Goal: Task Accomplishment & Management: Complete application form

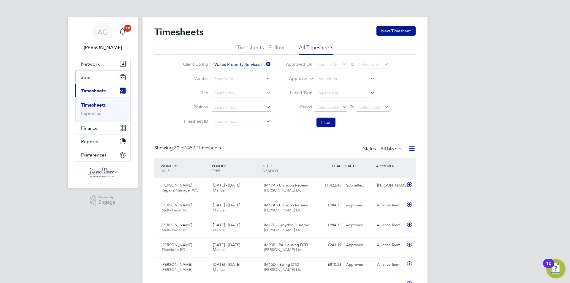
click at [87, 81] on button "Jobs" at bounding box center [102, 77] width 55 height 13
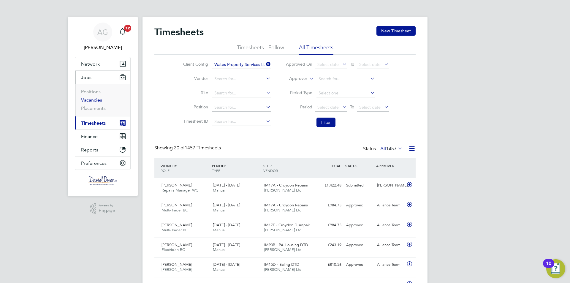
click at [89, 99] on link "Vacancies" at bounding box center [91, 100] width 21 height 6
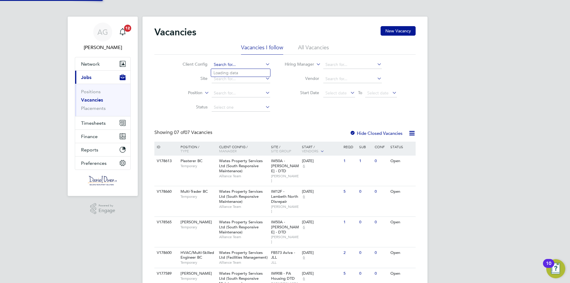
click at [244, 65] on input at bounding box center [241, 65] width 59 height 8
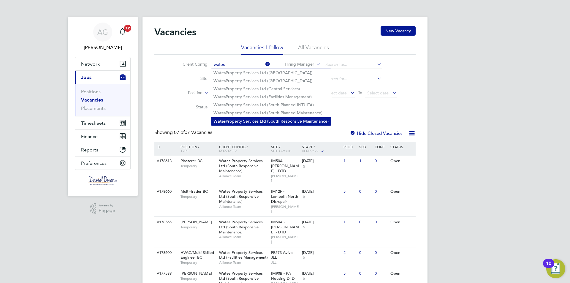
click at [234, 117] on li "Wates Property Services Ltd (South Responsive Maintenance)" at bounding box center [271, 121] width 120 height 8
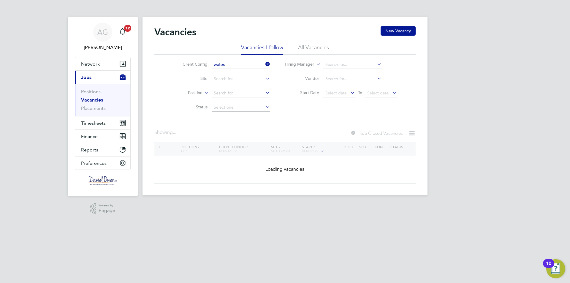
type input "Wates Property Services Ltd (South Responsive Maintenance)"
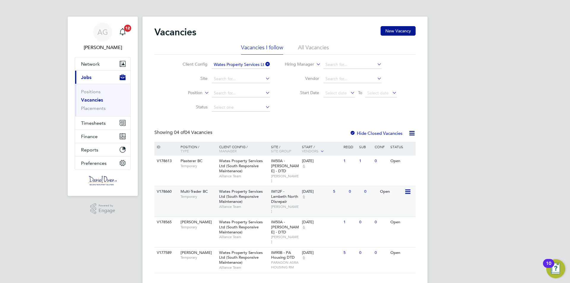
click at [239, 197] on span "Wates Property Services Ltd (South Responsive Maintenance)" at bounding box center [241, 196] width 44 height 15
